Goal: Task Accomplishment & Management: Use online tool/utility

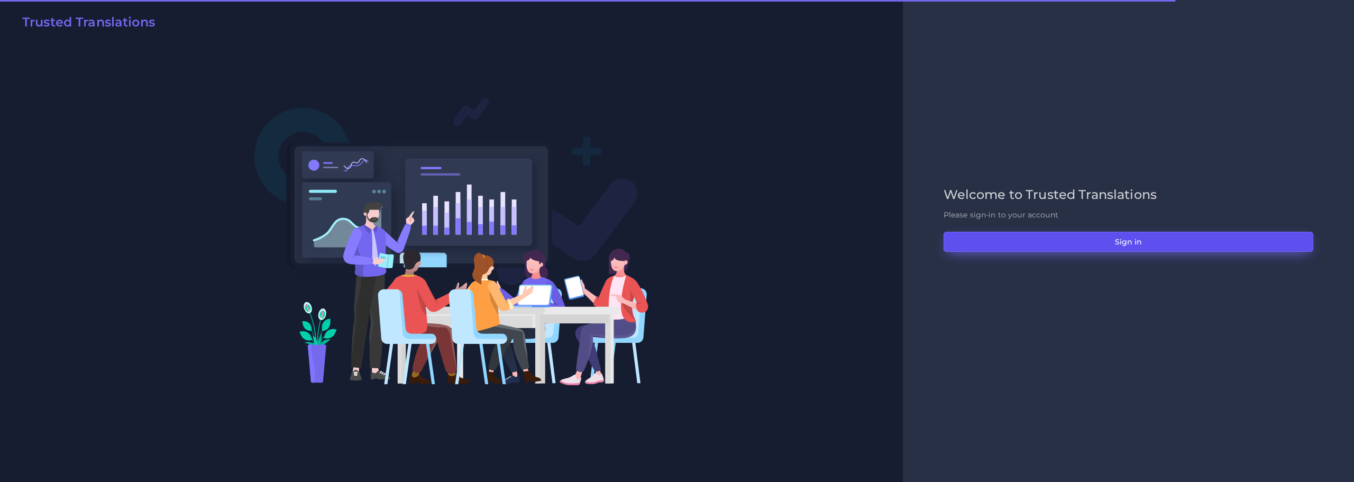
click at [1140, 240] on button "Sign in" at bounding box center [1128, 242] width 370 height 20
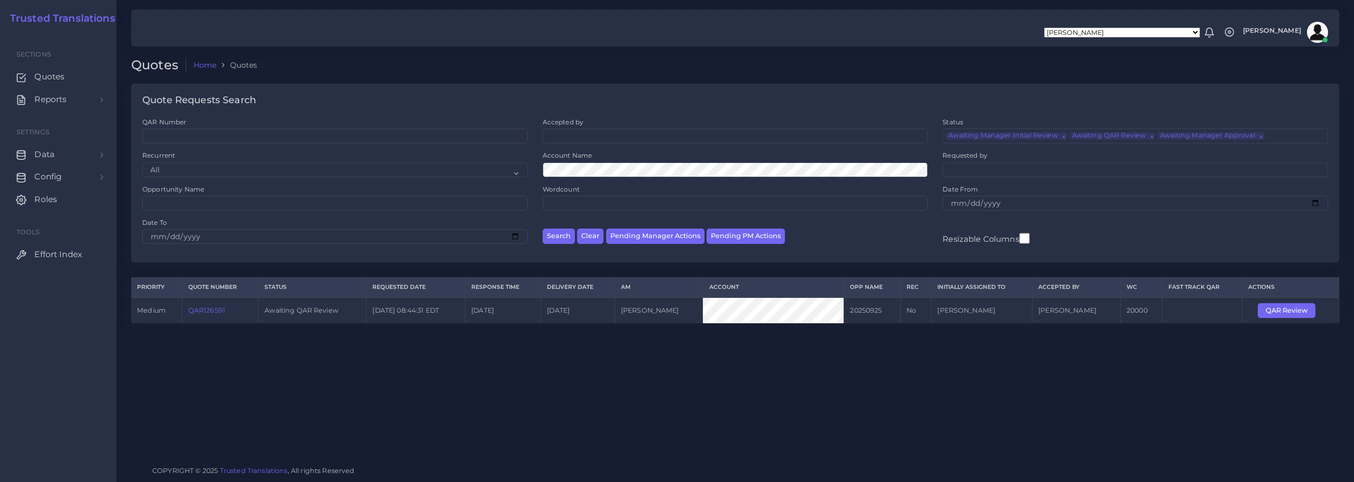
click at [211, 309] on link "QAR126591" at bounding box center [206, 310] width 37 height 8
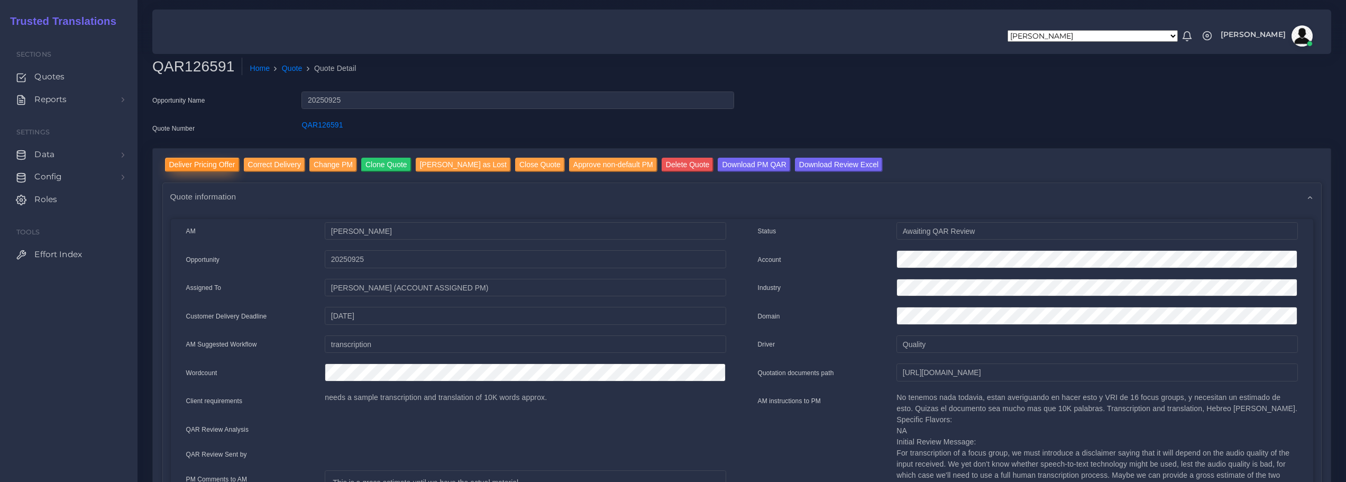
click at [213, 169] on input "Deliver Pricing Offer" at bounding box center [202, 165] width 75 height 14
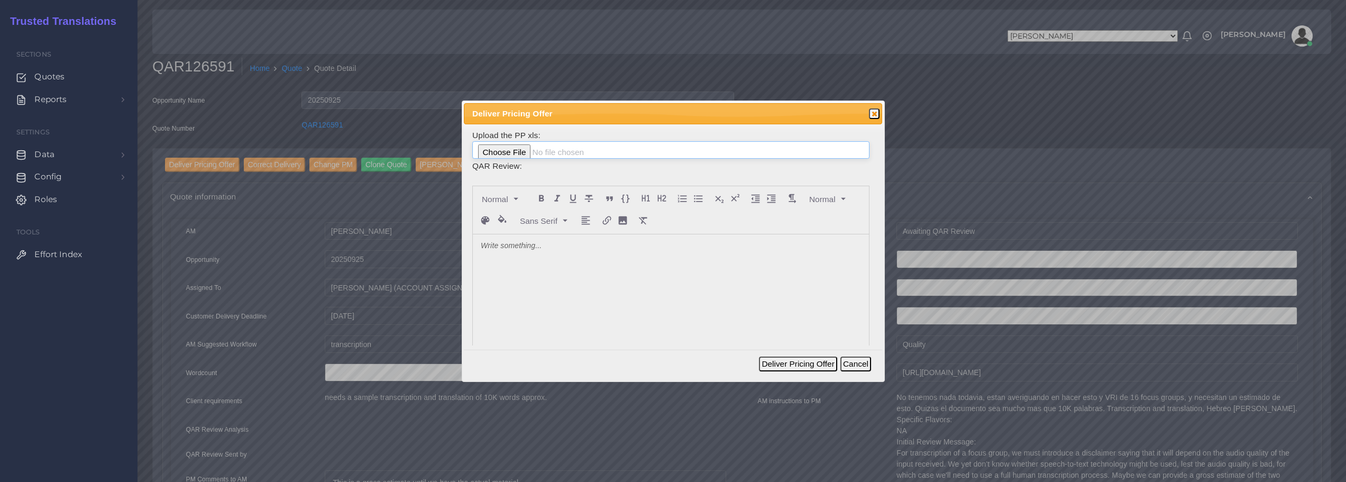
click at [505, 149] on input "file" at bounding box center [670, 150] width 397 height 18
type input "C:\fakepath\126591_DCG_Communications_ToAM.xlsx"
click at [563, 268] on div at bounding box center [671, 313] width 396 height 158
click at [584, 245] on p "Two extreme options are quoted depending on the transcription component of this…" at bounding box center [671, 246] width 380 height 11
click at [588, 245] on p "Two extreme options are quoted depending on the transcription component of this…" at bounding box center [671, 246] width 380 height 11
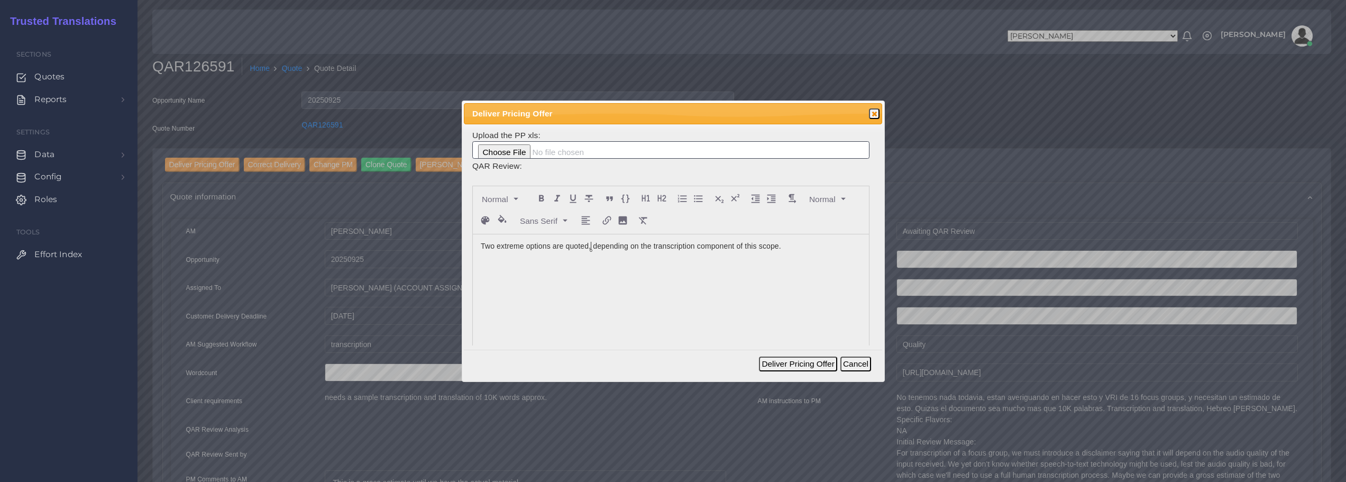
click at [807, 250] on p "Two extreme options are quoted, depending on the transcription component of thi…" at bounding box center [671, 246] width 380 height 11
click at [627, 259] on p "Two extreme options are quoted, depending on the transcription component of thi…" at bounding box center [671, 257] width 380 height 33
click at [0, 0] on lt-div "quality , Ignore" at bounding box center [0, 0] width 0 height 0
click at [0, 0] on lt-span "quality ," at bounding box center [0, 0] width 0 height 0
click at [635, 254] on p "Two extreme options are quoted, depending on the transcription component of thi…" at bounding box center [671, 257] width 380 height 33
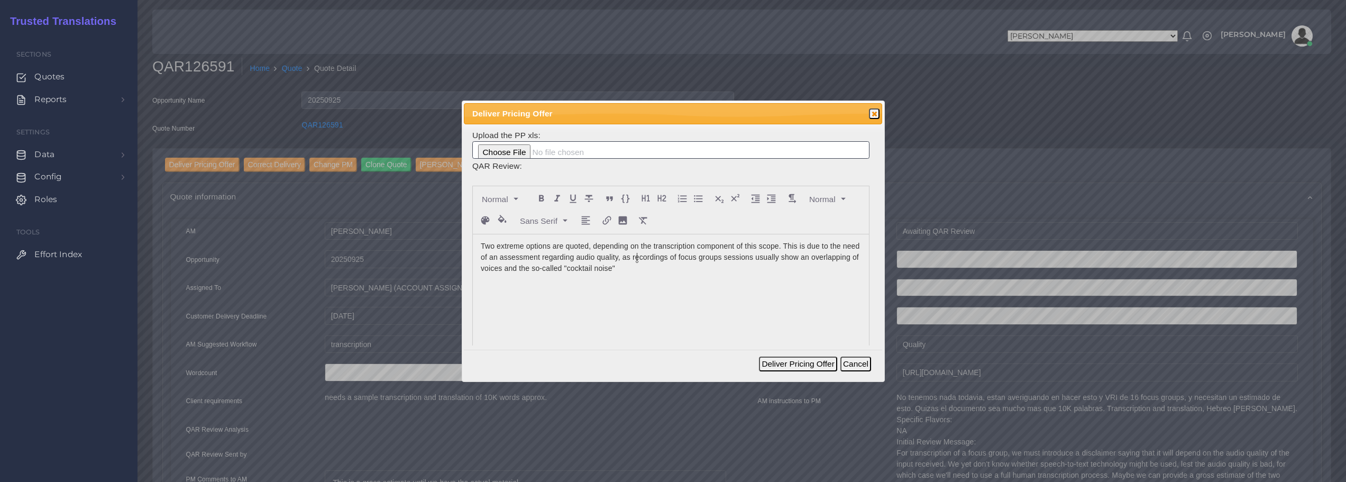
click at [636, 257] on p "Two extreme options are quoted, depending on the transcription component of thi…" at bounding box center [671, 257] width 380 height 33
click at [667, 271] on p "Two extreme options are quoted, depending on the transcription component of thi…" at bounding box center [671, 257] width 380 height 33
click at [769, 268] on p "Two extreme options are quoted, depending on the transcription component of thi…" at bounding box center [671, 257] width 380 height 33
click at [720, 263] on p "Two extreme options are quoted, depending on the transcription component of thi…" at bounding box center [671, 257] width 380 height 33
click at [707, 271] on p "Two extreme options are quoted, depending on the transcription component of thi…" at bounding box center [671, 257] width 380 height 33
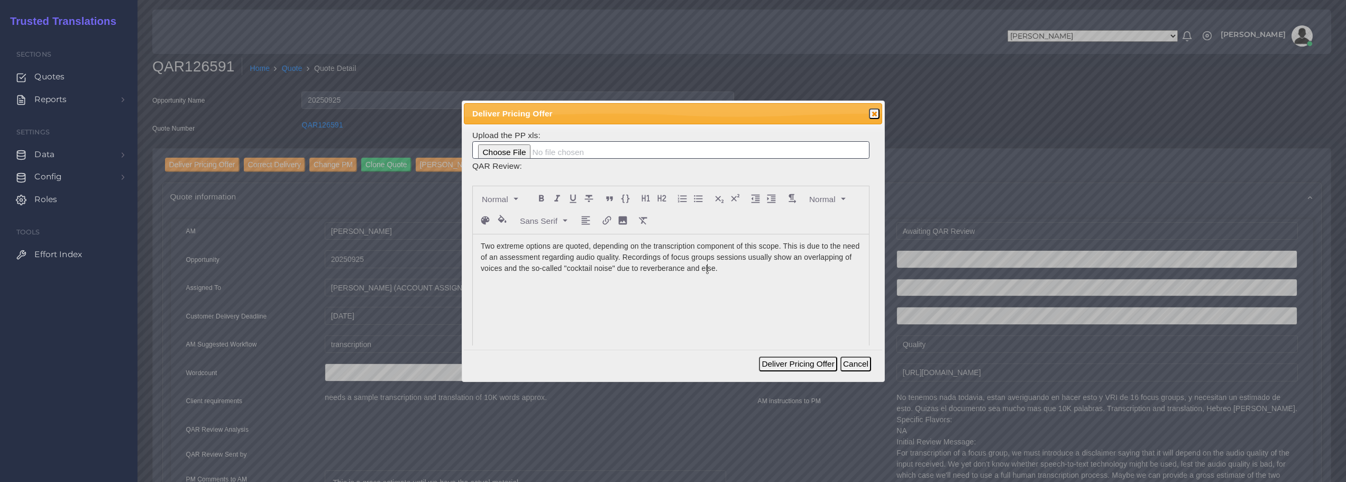
click at [0, 0] on lt-span "Ignore" at bounding box center [0, 0] width 0 height 0
click at [786, 269] on p "Two extreme options are quoted, depending on the transcription component of thi…" at bounding box center [671, 257] width 380 height 33
click at [798, 366] on button "Deliver Pricing Offer" at bounding box center [798, 363] width 78 height 15
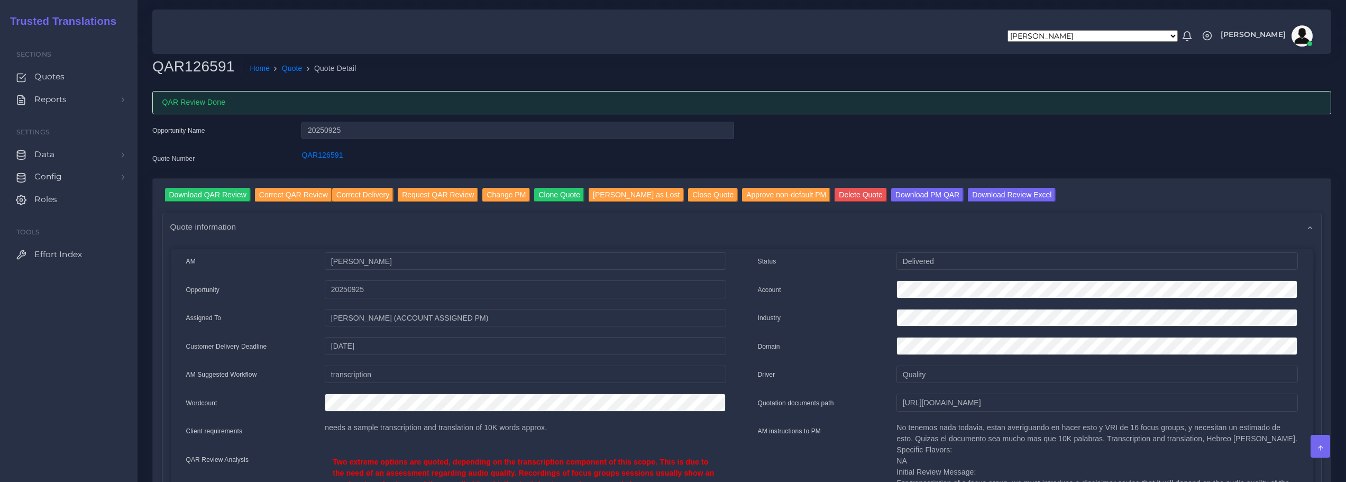
click at [513, 146] on div "Opportunity Name 20250925 Quote Number QAR126591" at bounding box center [442, 150] width 597 height 57
